Goal: Transaction & Acquisition: Obtain resource

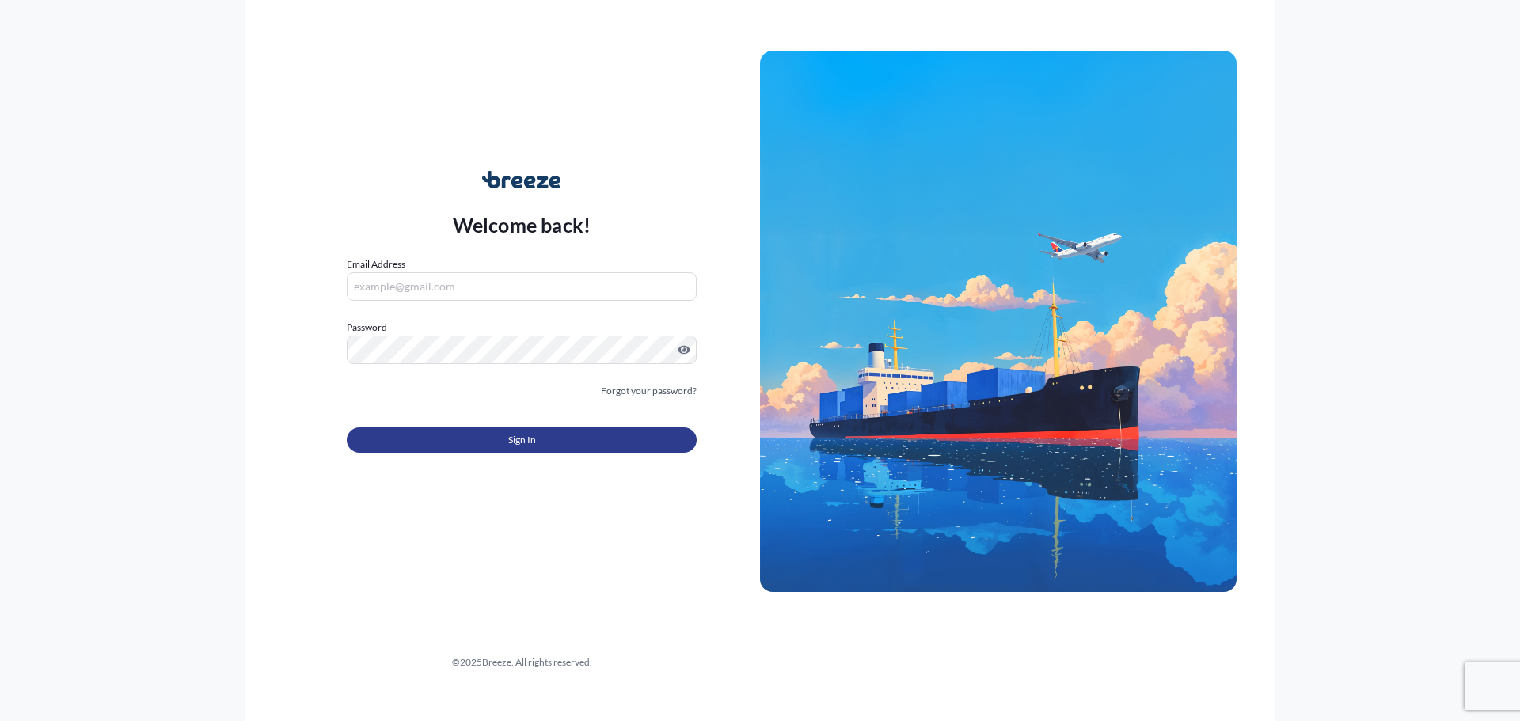
type input "[PERSON_NAME][EMAIL_ADDRESS][DOMAIN_NAME]"
click at [548, 444] on button "Sign In" at bounding box center [522, 440] width 350 height 25
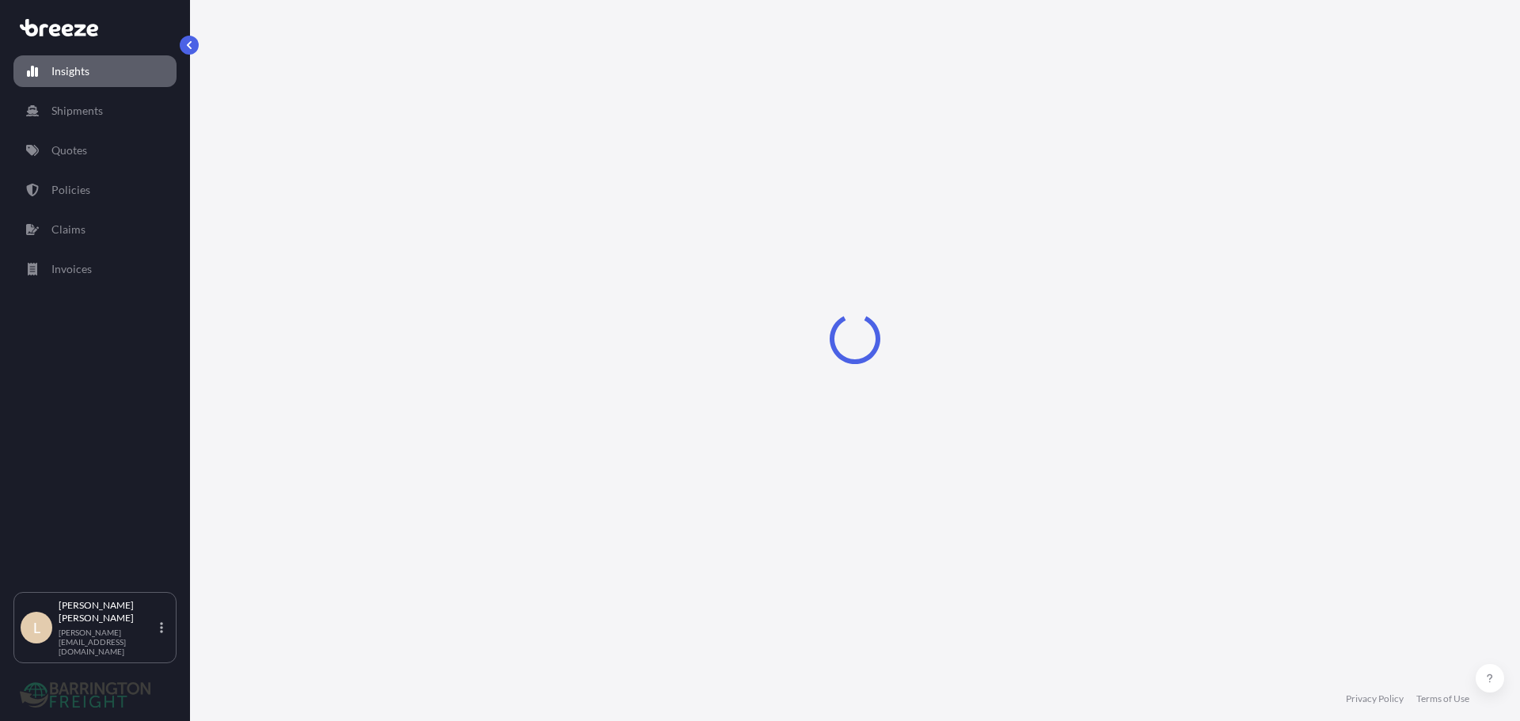
select select "2025"
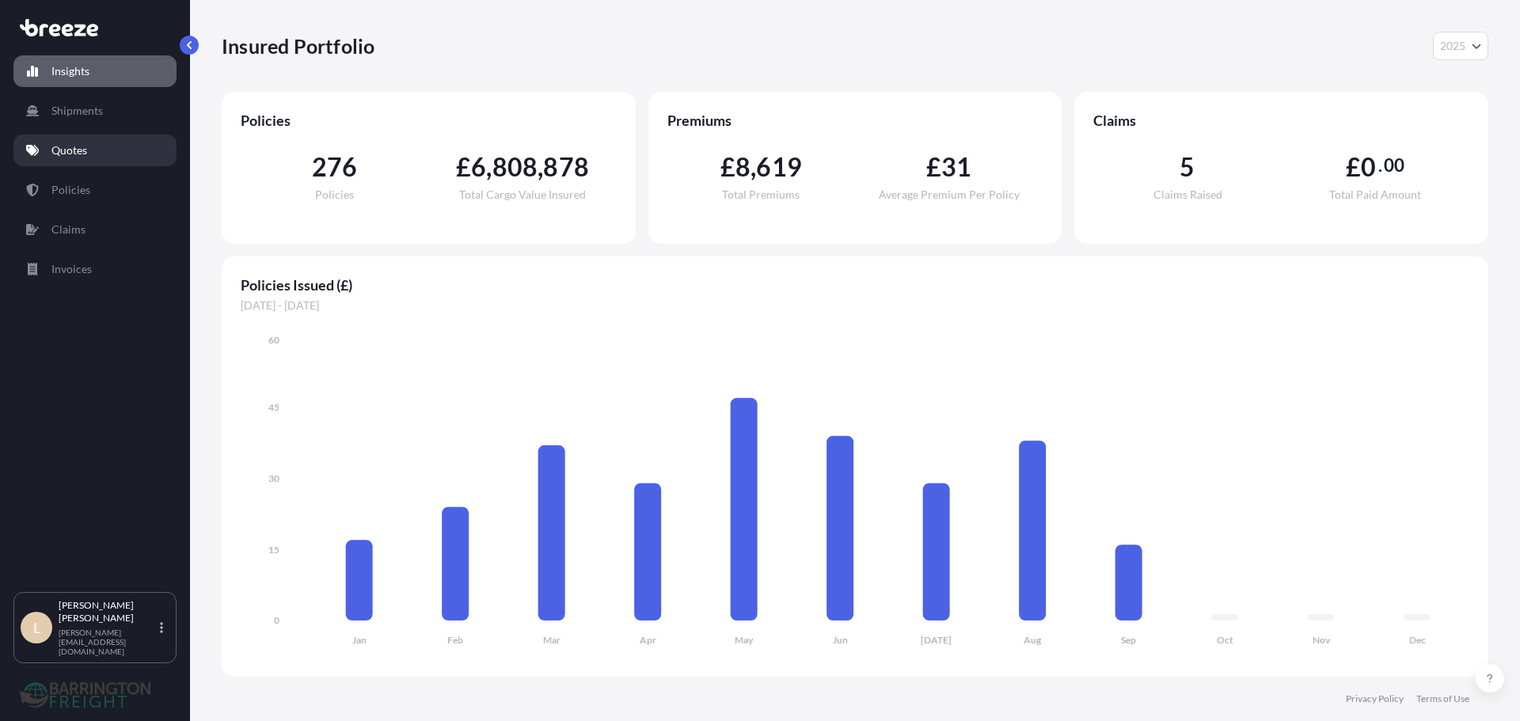
click at [95, 159] on link "Quotes" at bounding box center [94, 151] width 163 height 32
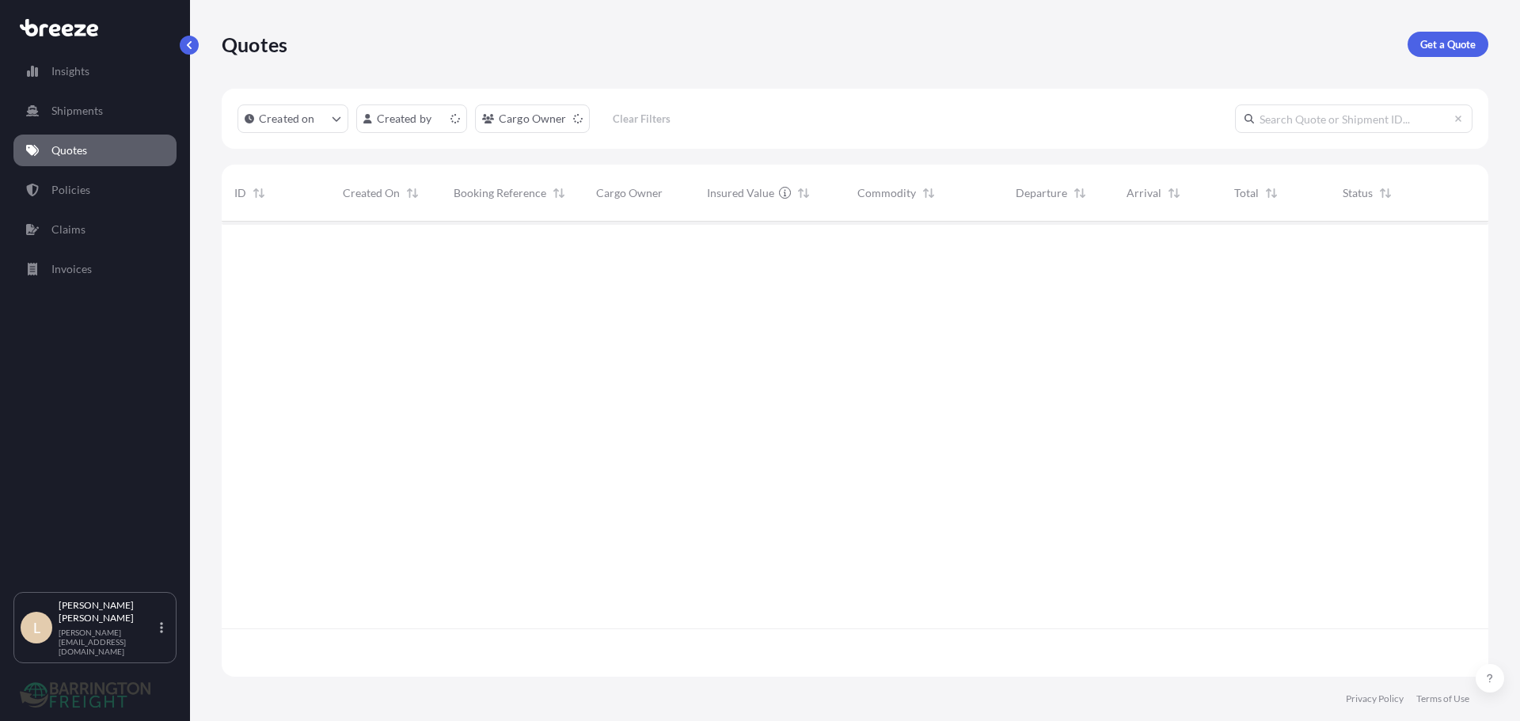
scroll to position [452, 1255]
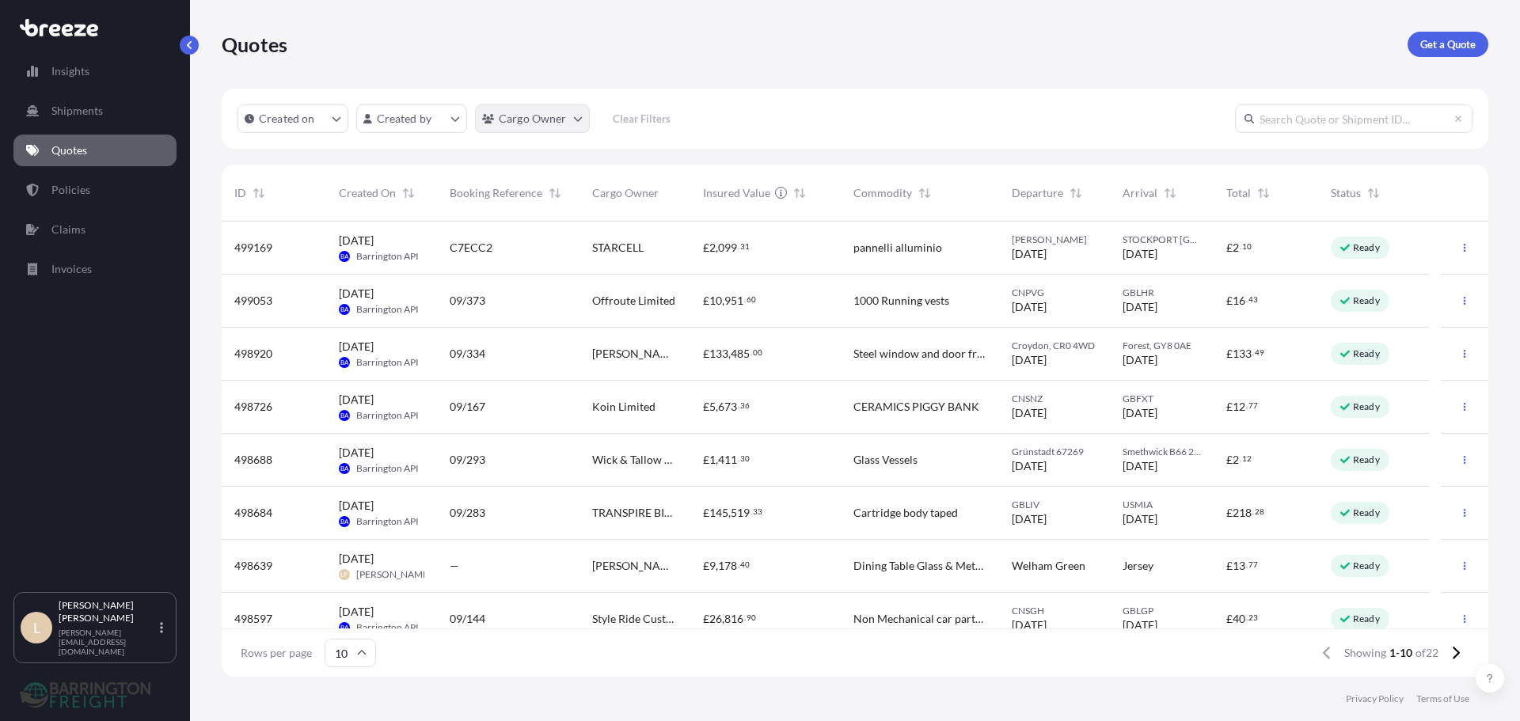
click at [504, 116] on html "Insights Shipments Quotes Policies Claims Invoices L Lee Pottle [EMAIL_ADDRESS]…" at bounding box center [760, 360] width 1520 height 721
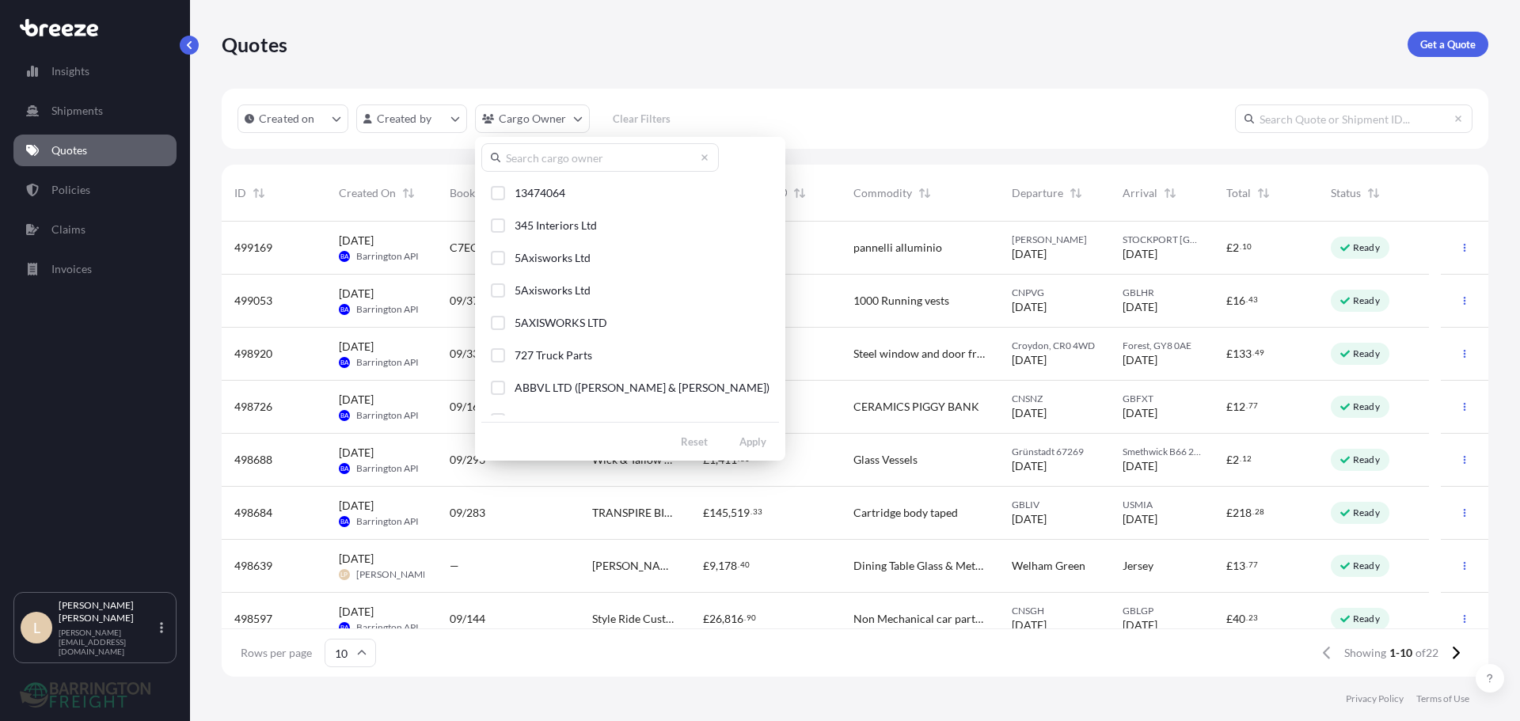
click at [530, 152] on input "text" at bounding box center [600, 157] width 238 height 29
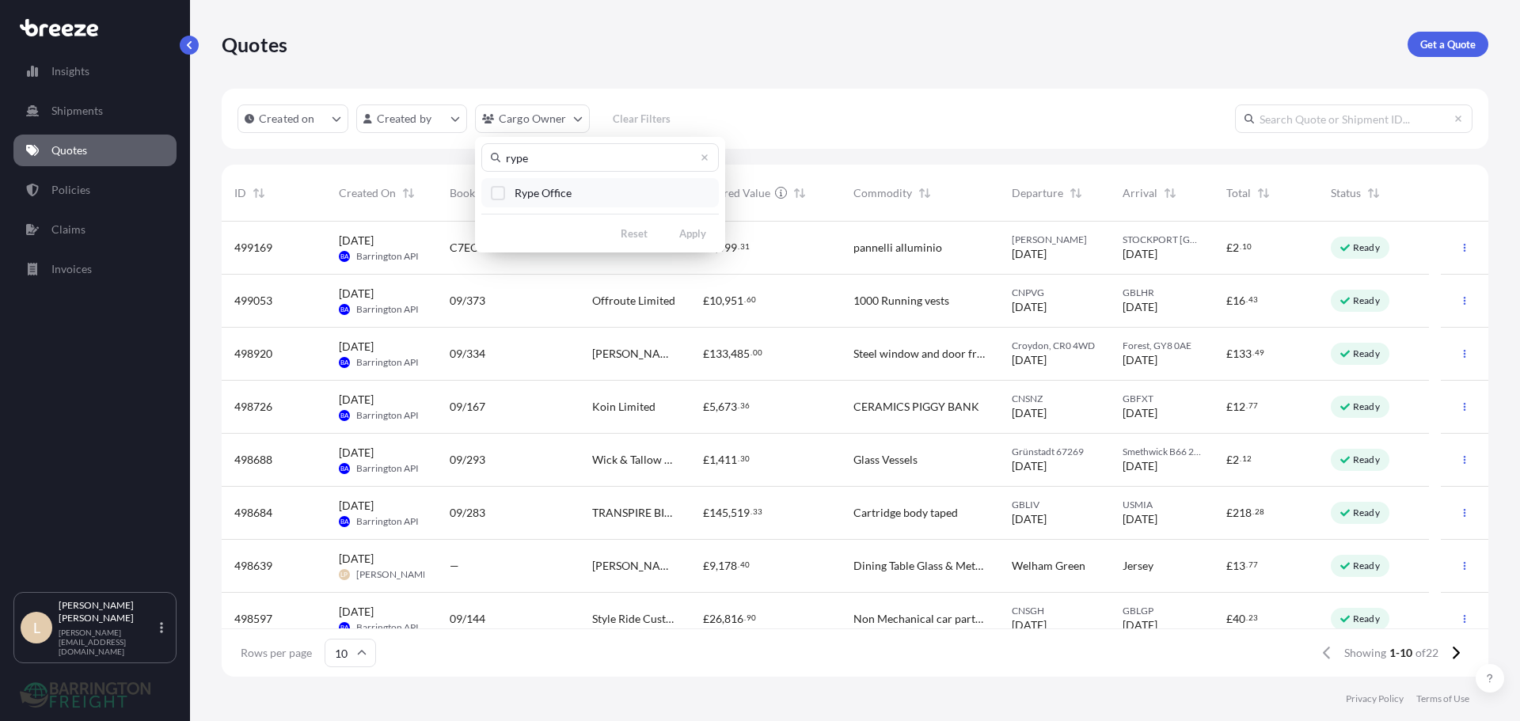
type input "rype"
click at [546, 187] on span "Rype Office" at bounding box center [543, 193] width 57 height 16
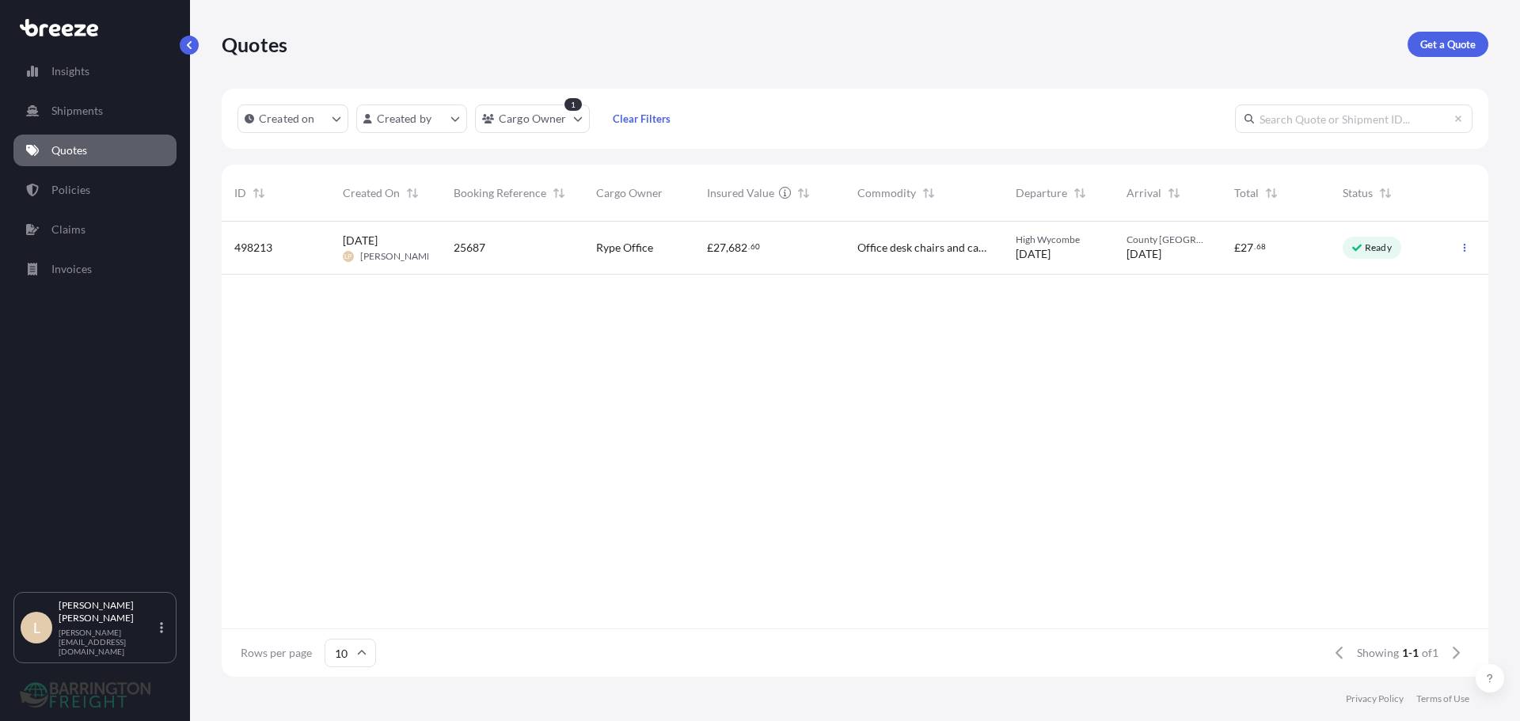
click at [714, 257] on div "£ 27 , 682 . 60" at bounding box center [769, 248] width 150 height 53
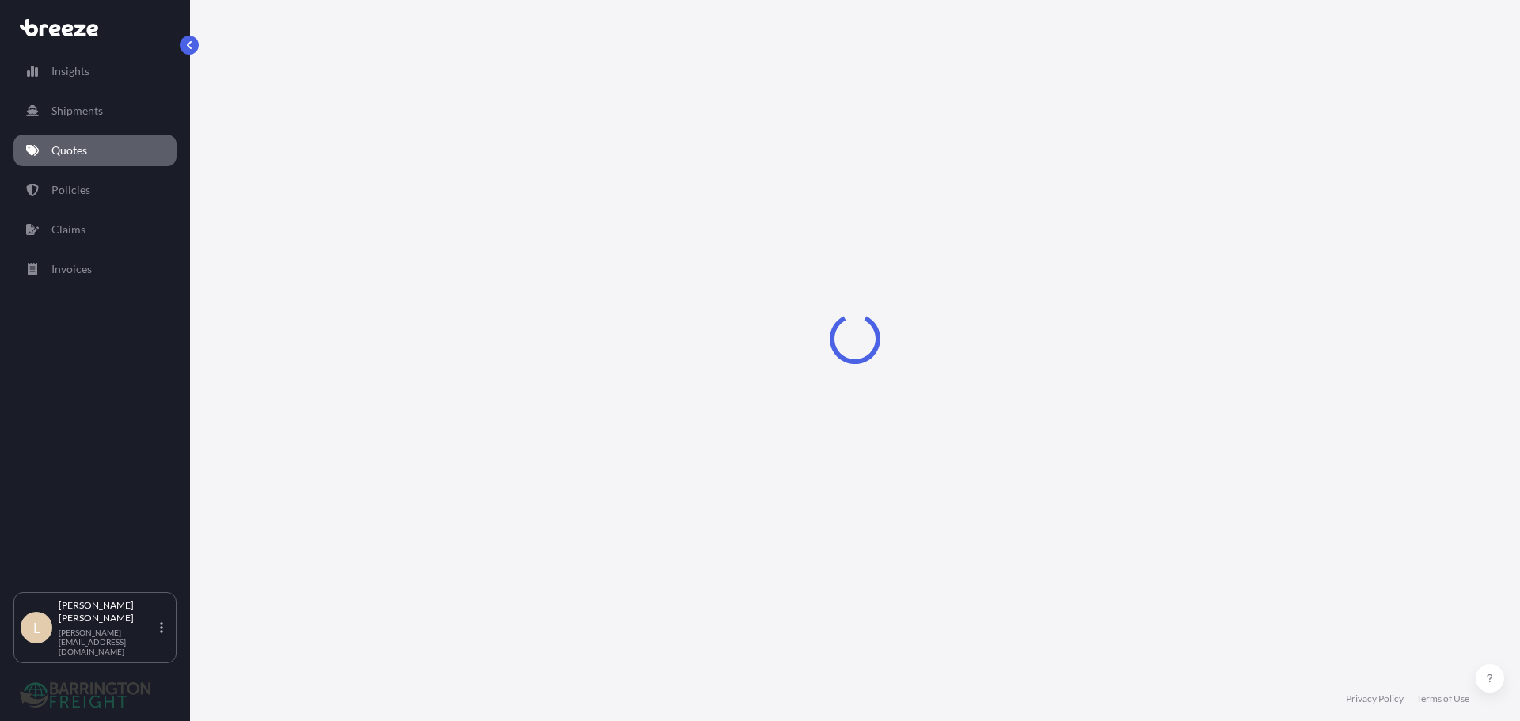
select select "Road"
select select "2"
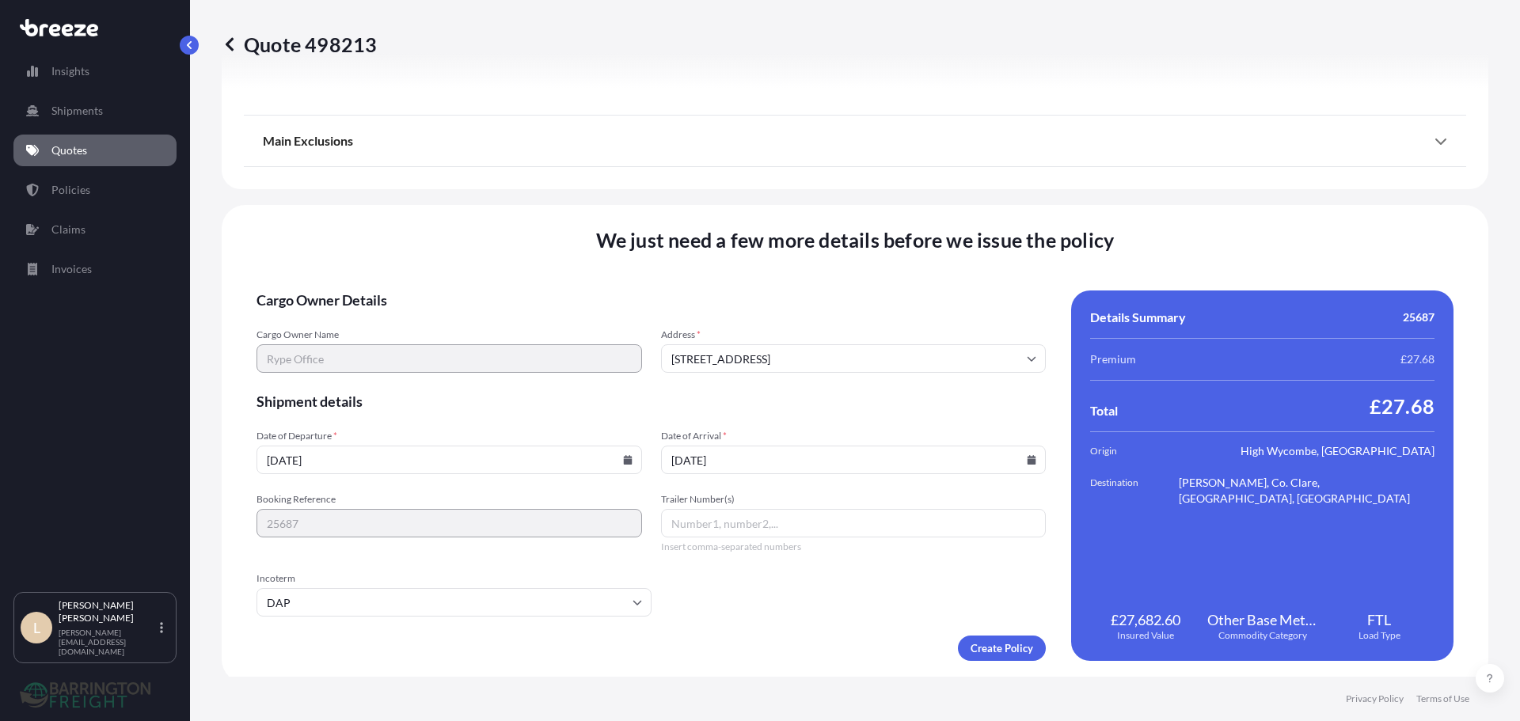
scroll to position [1792, 0]
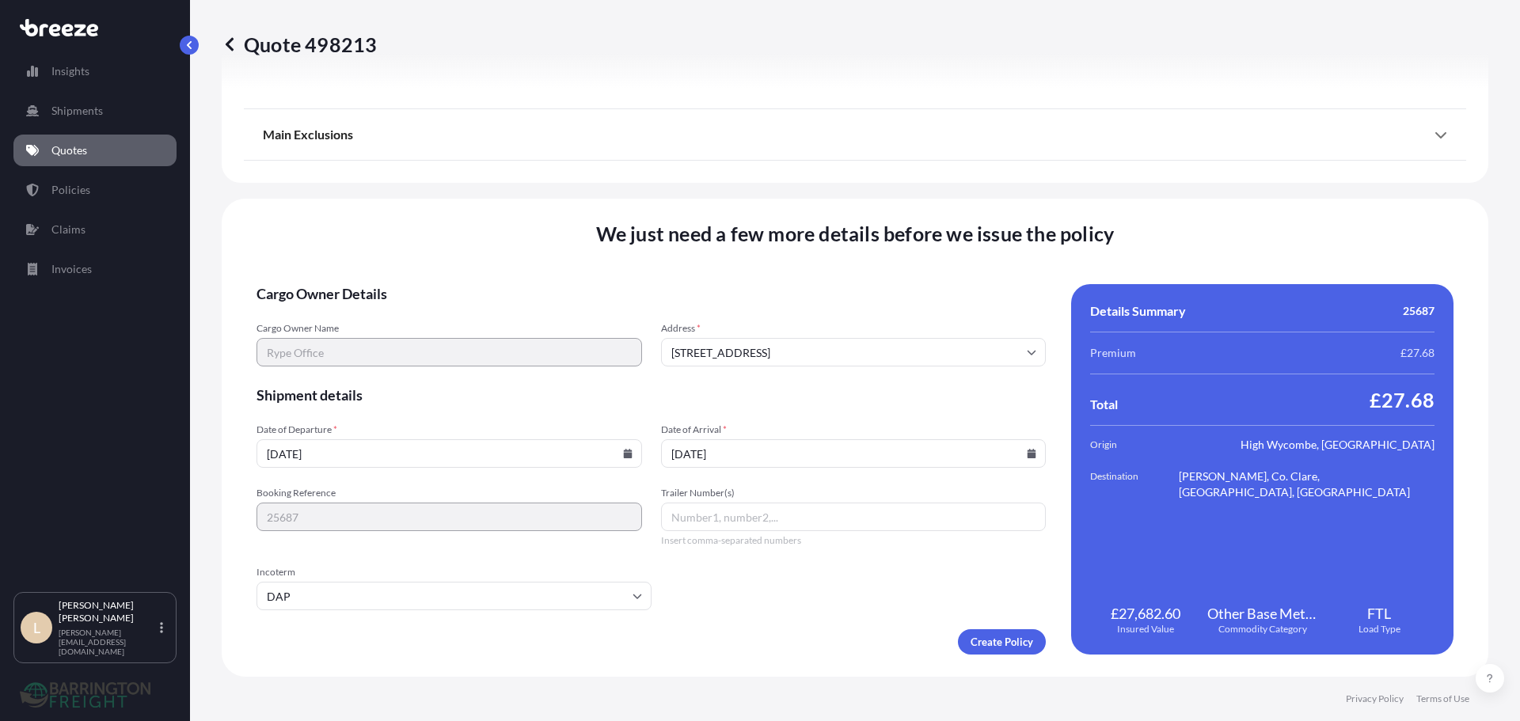
click at [622, 458] on input "[DATE]" at bounding box center [450, 453] width 386 height 29
click at [1028, 455] on icon at bounding box center [1032, 454] width 9 height 10
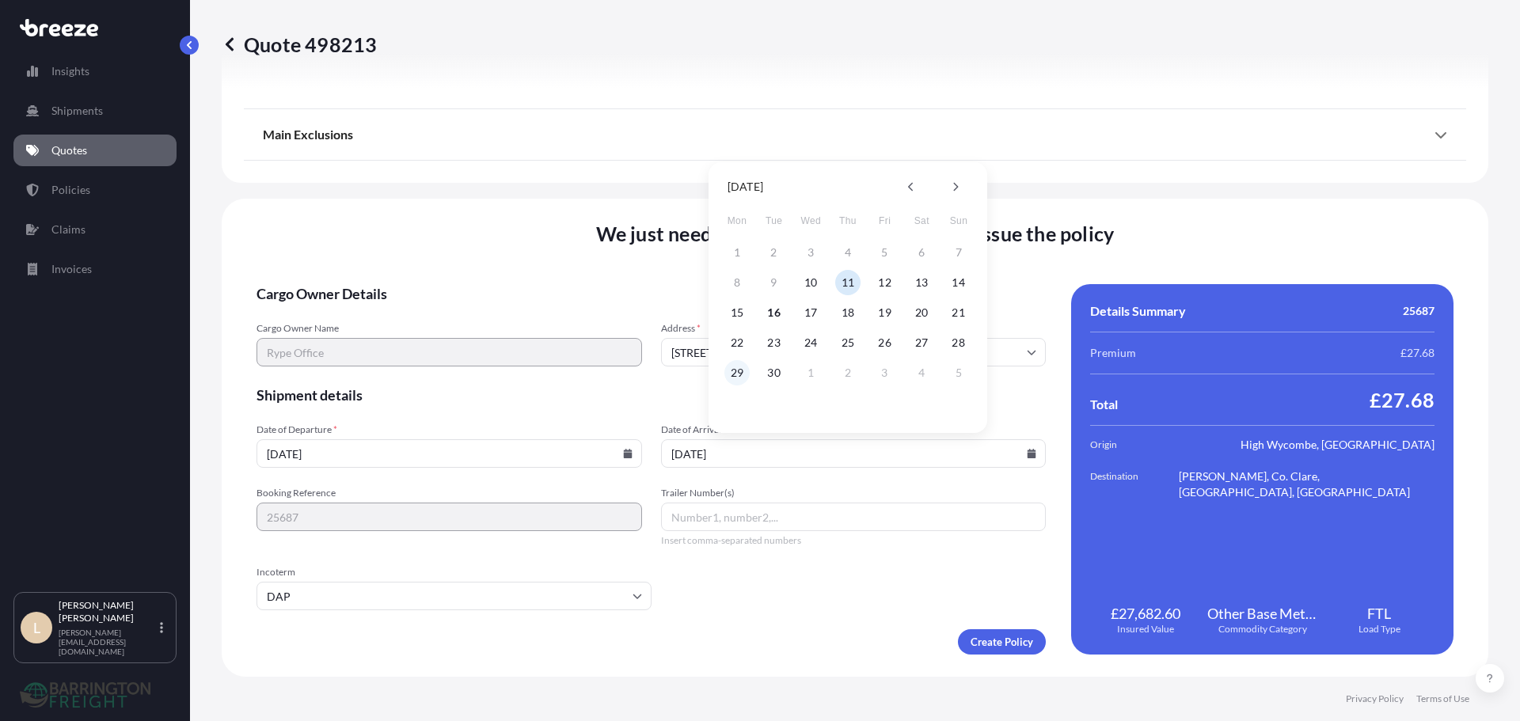
click at [743, 371] on button "29" at bounding box center [736, 372] width 25 height 25
type input "[DATE]"
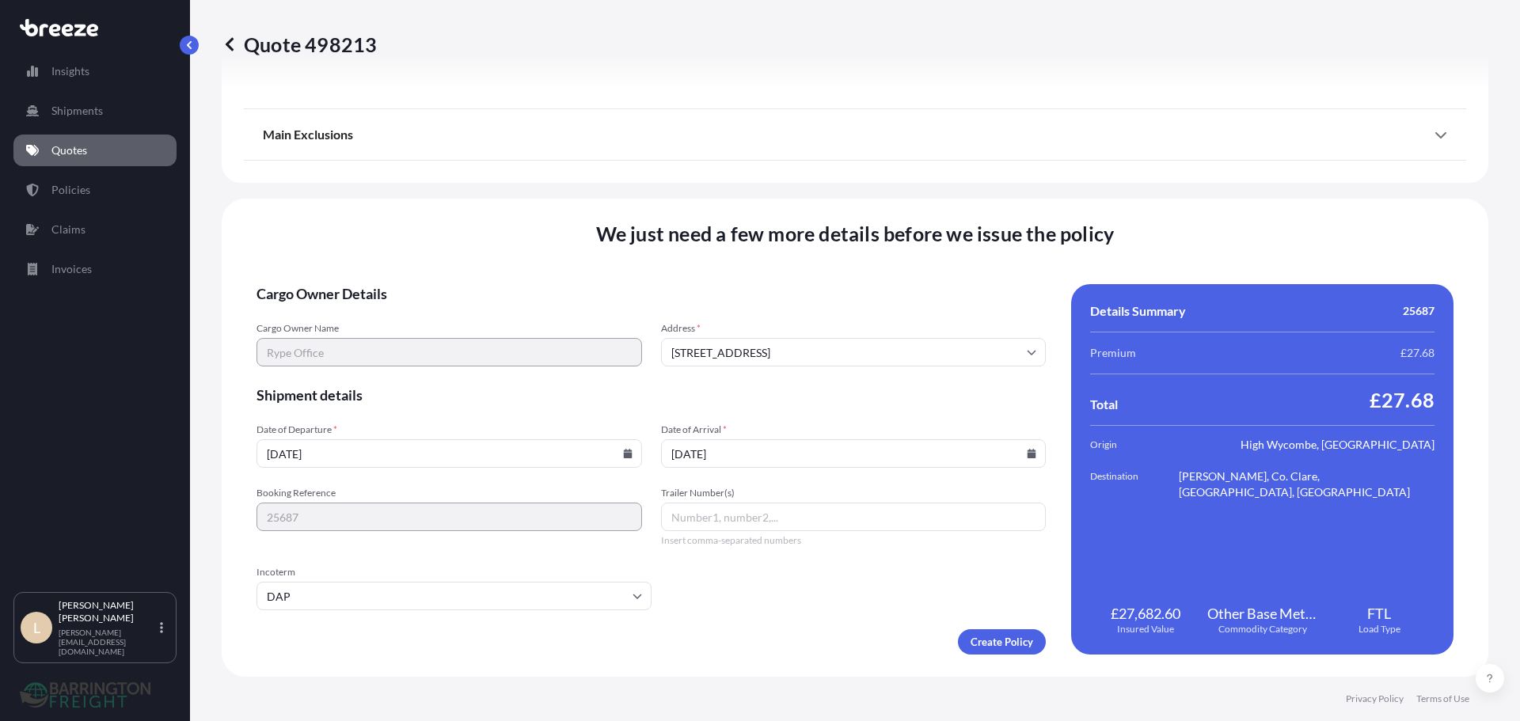
click at [629, 451] on input "[DATE]" at bounding box center [450, 453] width 386 height 29
click at [624, 453] on icon at bounding box center [627, 454] width 9 height 10
click at [489, 339] on button "26" at bounding box center [484, 342] width 25 height 25
type input "[DATE]"
click at [724, 412] on form "Cargo Owner Details Cargo Owner Name Rype Office Address [GEOGRAPHIC_DATA][STRE…" at bounding box center [651, 469] width 789 height 371
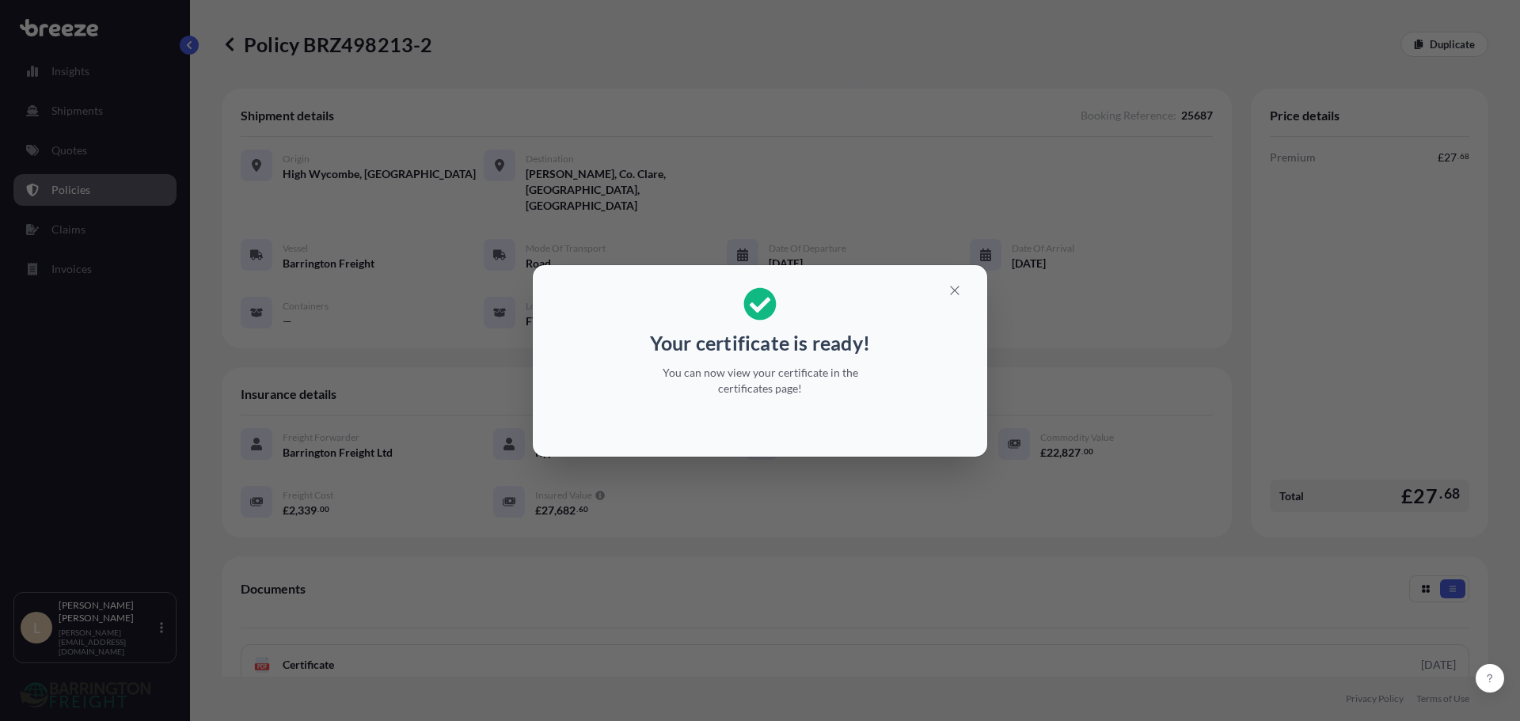
click at [648, 546] on div "Your certificate is ready! You can now view your certificate in the certificate…" at bounding box center [760, 360] width 1520 height 721
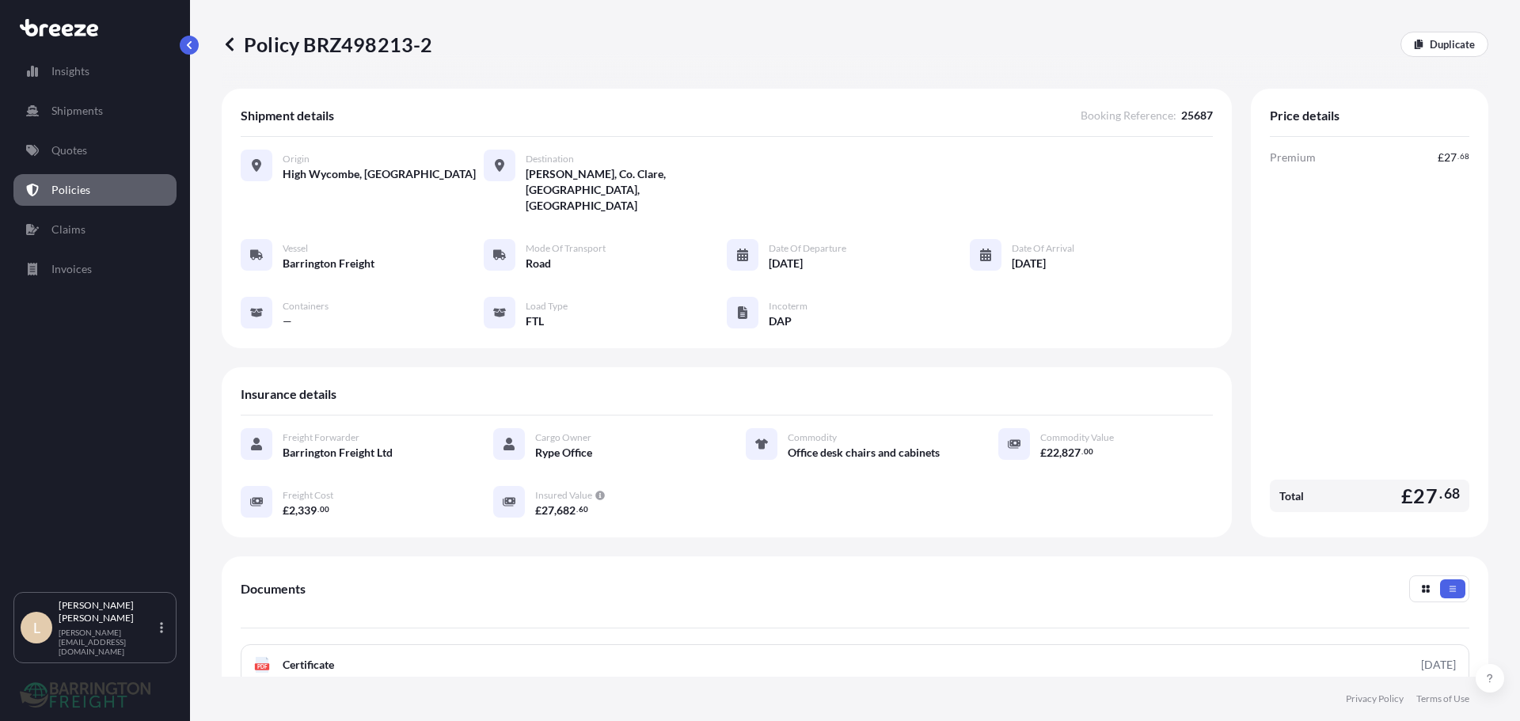
scroll to position [79, 0]
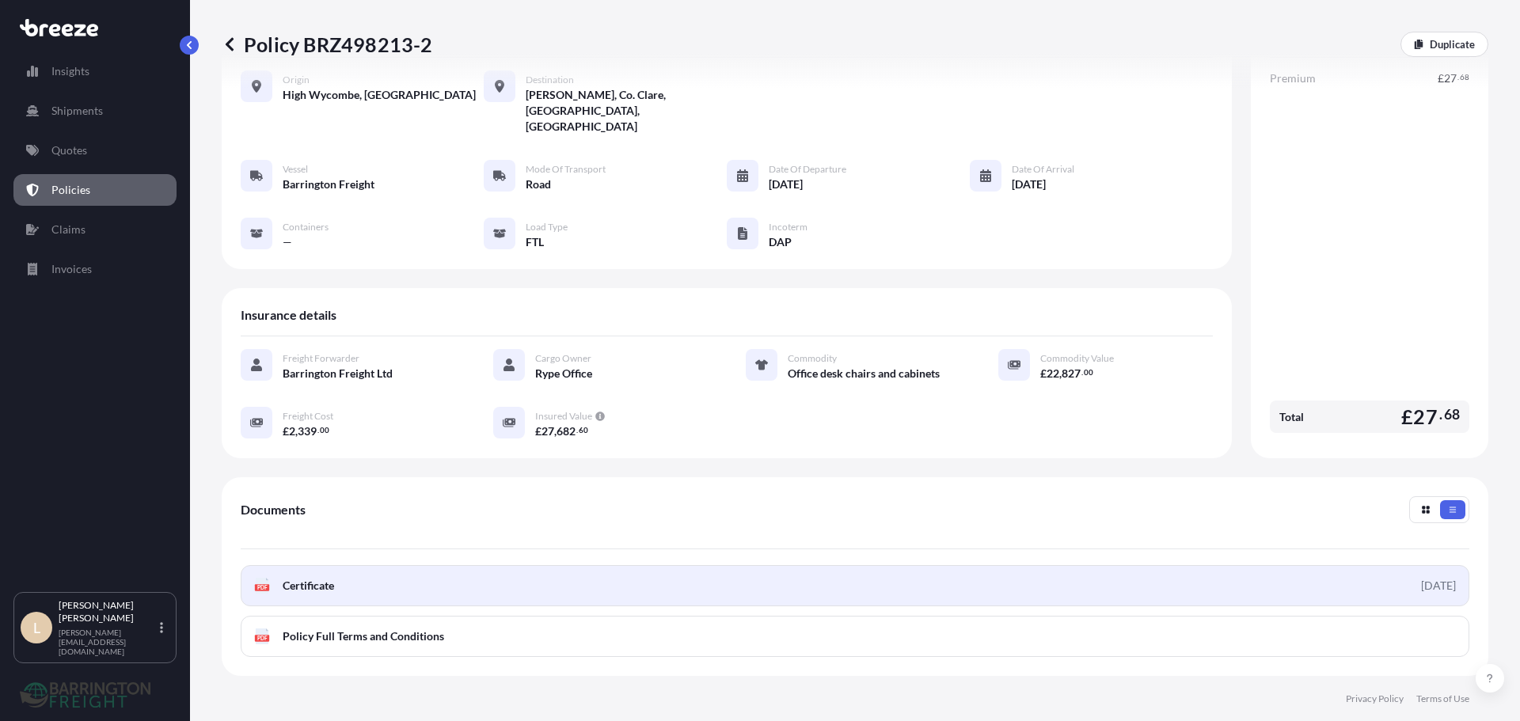
click at [407, 565] on link "PDF Certificate [DATE]" at bounding box center [855, 585] width 1229 height 41
